Goal: Navigation & Orientation: Find specific page/section

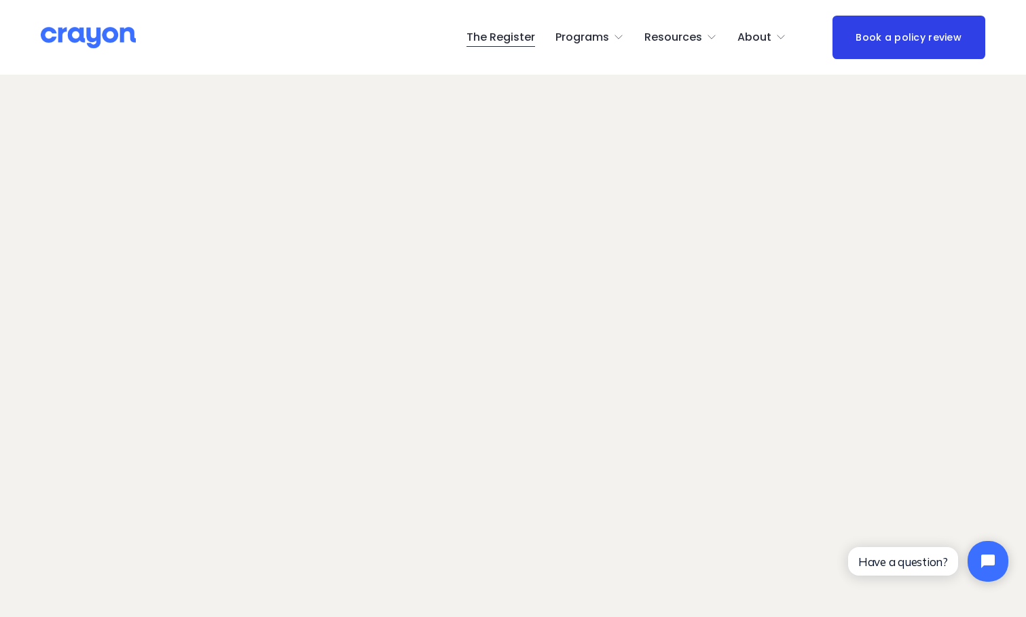
click at [0, 0] on span "About Us" at bounding box center [0, 0] width 0 height 0
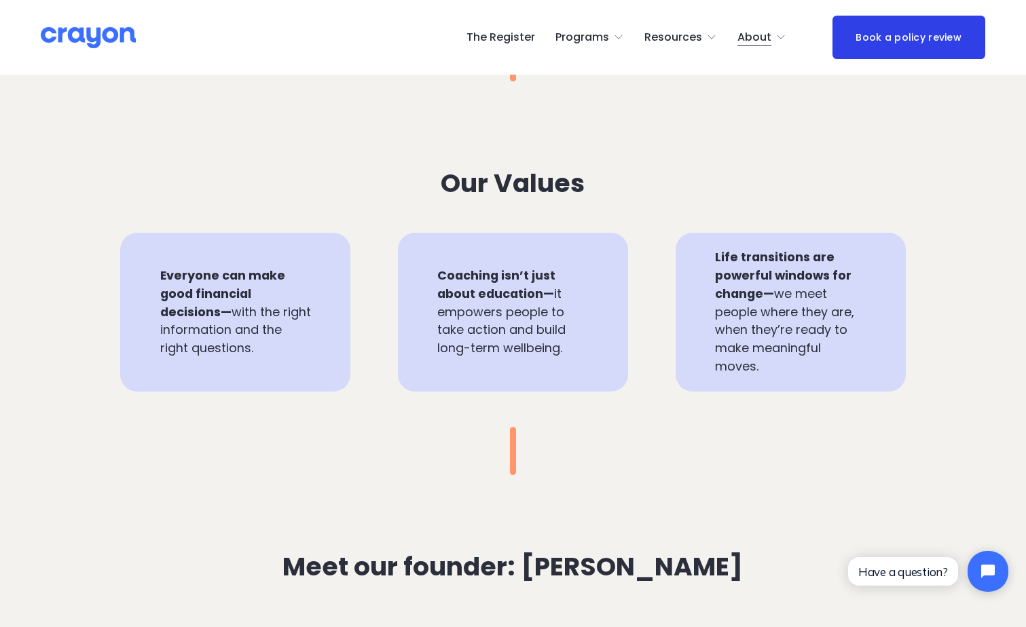
scroll to position [407, 0]
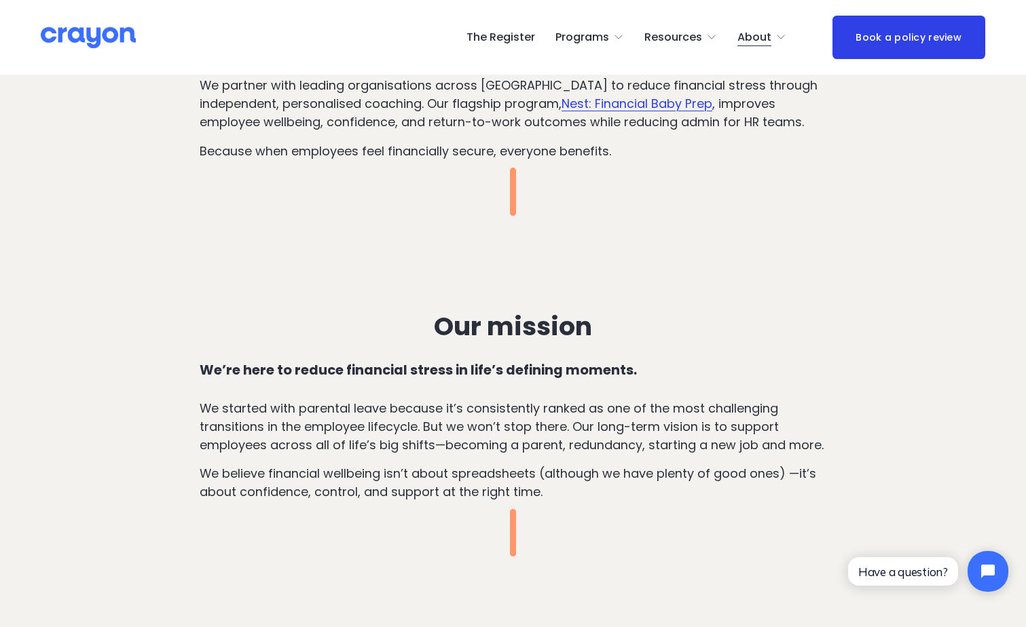
drag, startPoint x: 660, startPoint y: 69, endPoint x: 445, endPoint y: 86, distance: 215.9
click at [0, 0] on span "Employer hub" at bounding box center [0, 0] width 0 height 0
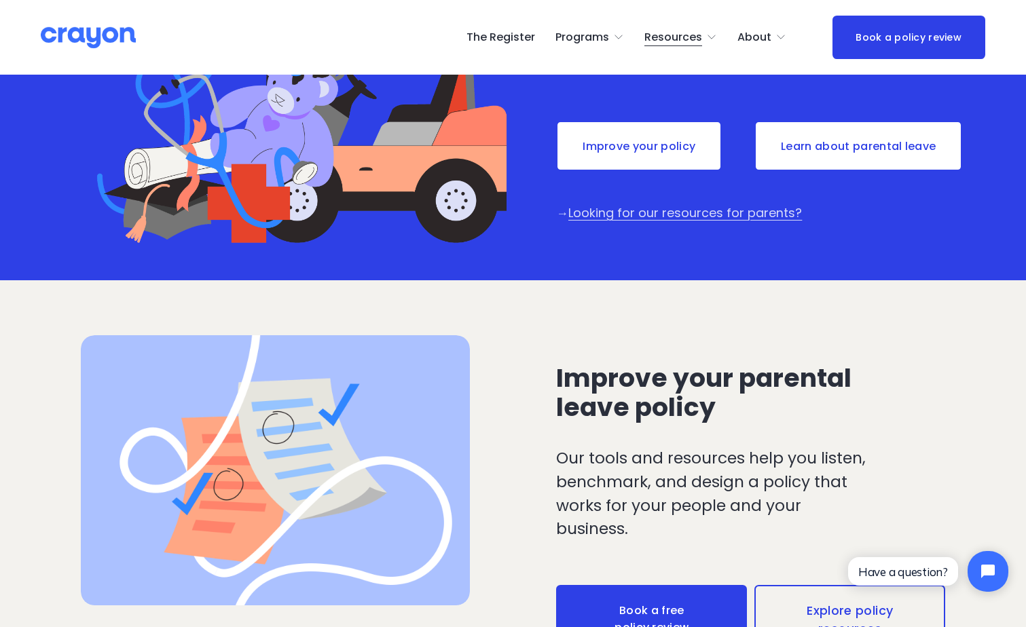
scroll to position [475, 0]
